Goal: Navigation & Orientation: Go to known website

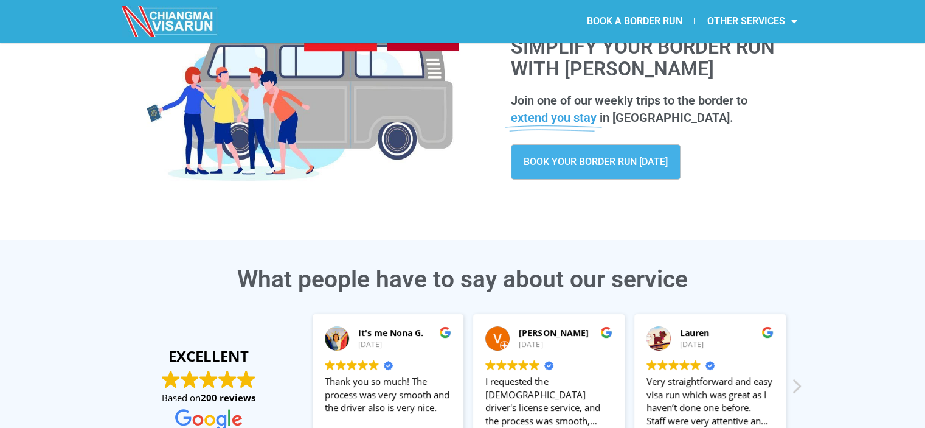
scroll to position [122, 0]
click at [622, 158] on span "BOOK YOUR BORDER RUN [DATE]" at bounding box center [596, 162] width 144 height 10
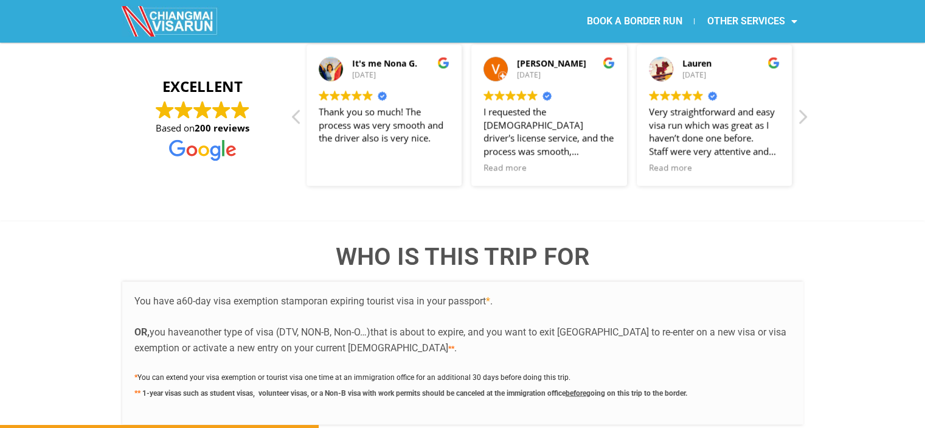
scroll to position [1160, 0]
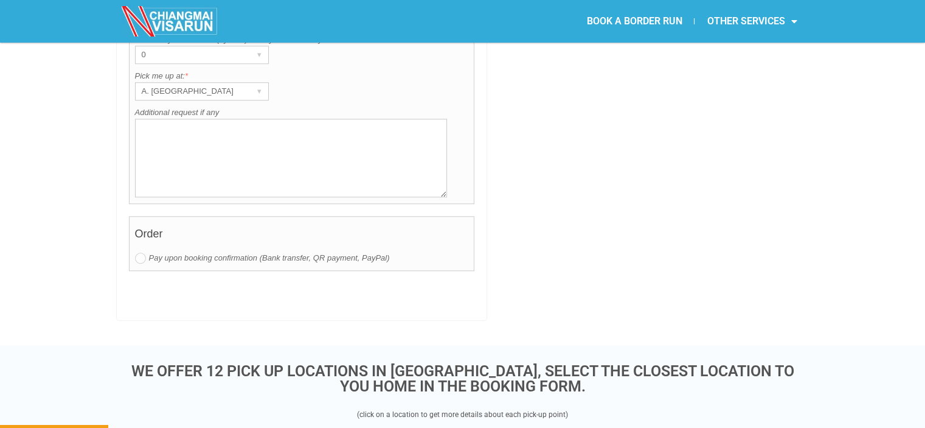
drag, startPoint x: 898, startPoint y: 298, endPoint x: 406, endPoint y: -74, distance: 616.0
